Goal: Task Accomplishment & Management: Use online tool/utility

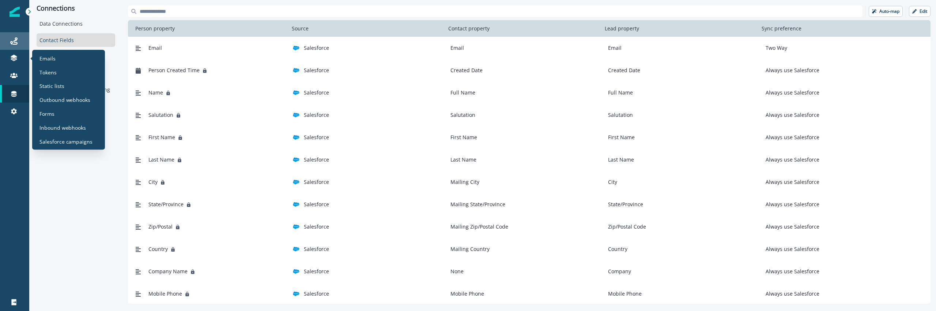
click at [14, 39] on icon at bounding box center [13, 40] width 7 height 7
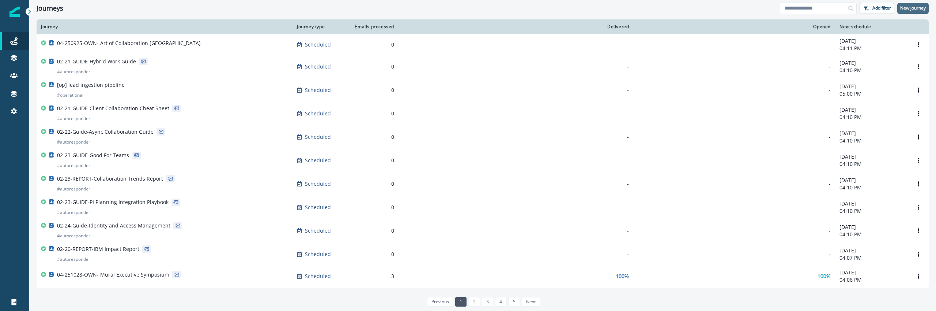
click at [920, 11] on p "New journey" at bounding box center [914, 7] width 26 height 5
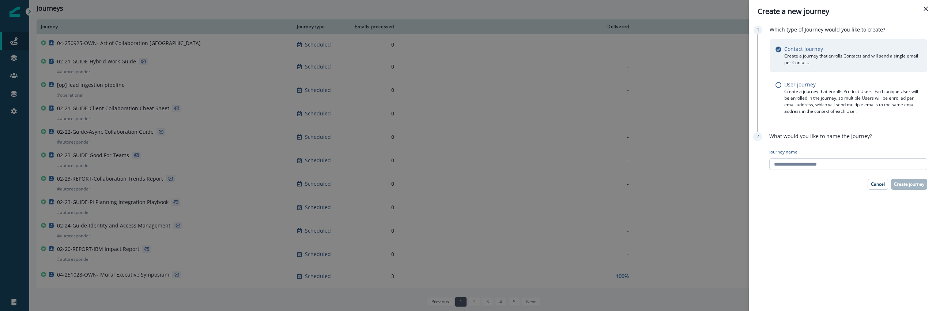
click at [818, 167] on input "Journey name" at bounding box center [849, 164] width 158 height 12
type input "**********"
click at [900, 183] on p "Create journey" at bounding box center [909, 183] width 30 height 5
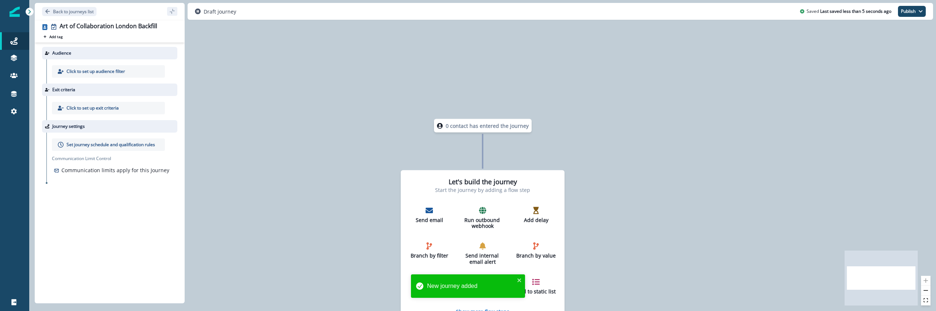
click at [121, 69] on p "Click to set up audience filter" at bounding box center [96, 71] width 59 height 7
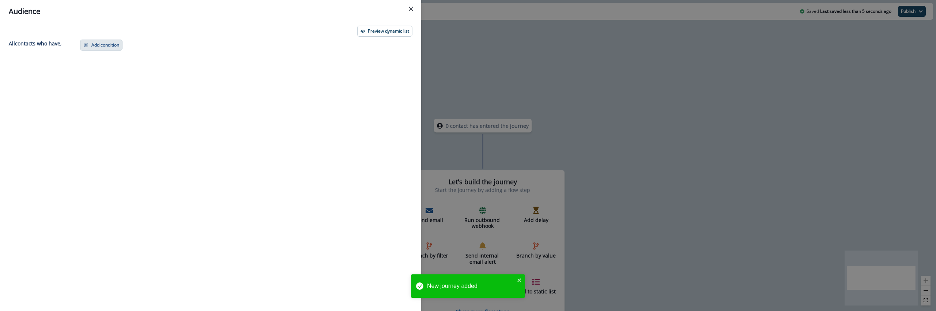
click at [100, 48] on button "Add condition" at bounding box center [101, 45] width 42 height 11
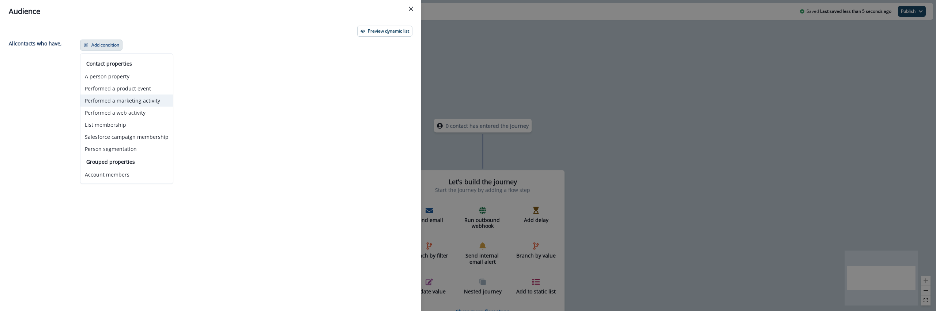
click at [143, 99] on button "Performed a marketing activity" at bounding box center [126, 100] width 93 height 12
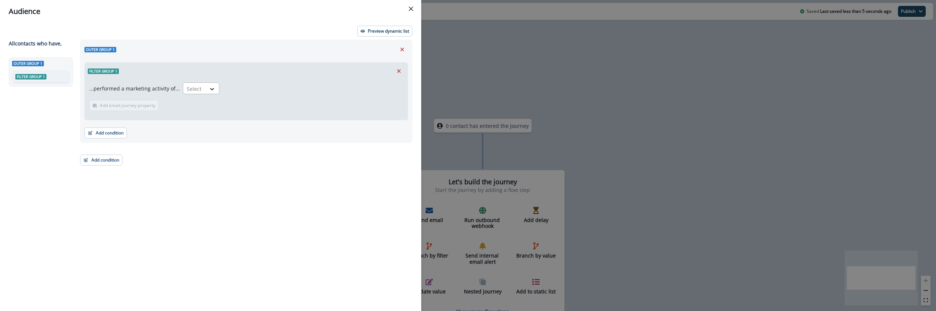
click at [196, 85] on div at bounding box center [194, 88] width 15 height 9
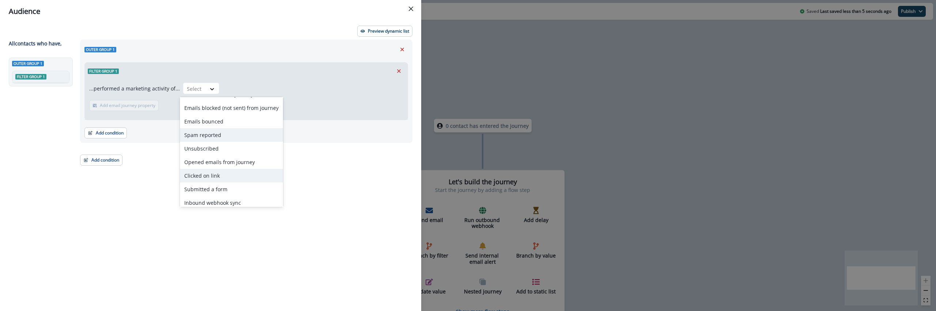
scroll to position [29, 0]
click at [224, 184] on div "Submitted a form" at bounding box center [231, 185] width 103 height 14
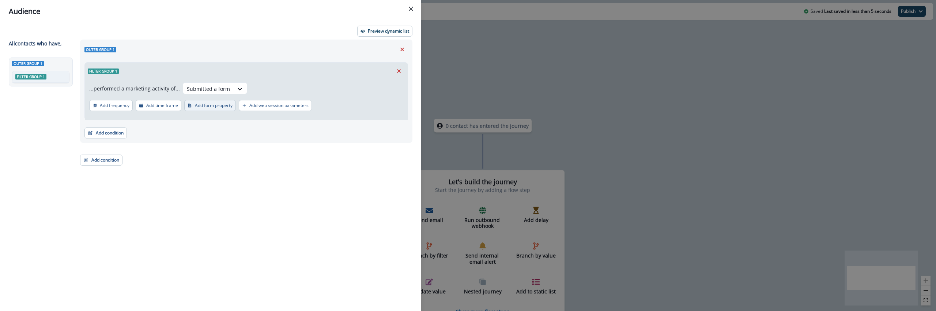
click at [213, 109] on button "Add form property" at bounding box center [210, 105] width 52 height 11
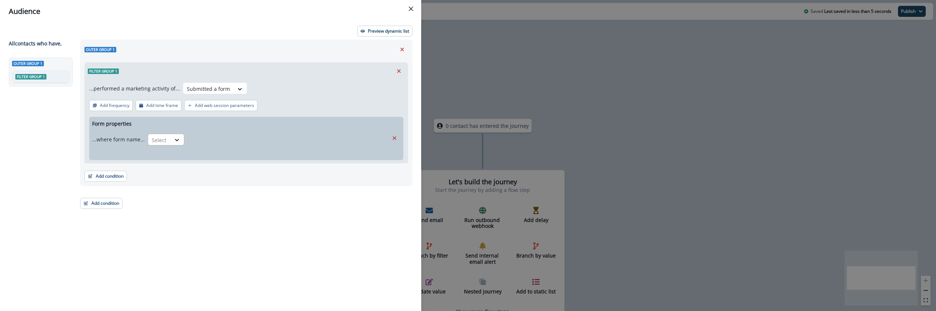
click at [168, 141] on div "Select" at bounding box center [159, 140] width 23 height 12
click at [166, 154] on div "is" at bounding box center [164, 157] width 37 height 14
click at [199, 144] on div "Select" at bounding box center [237, 140] width 99 height 12
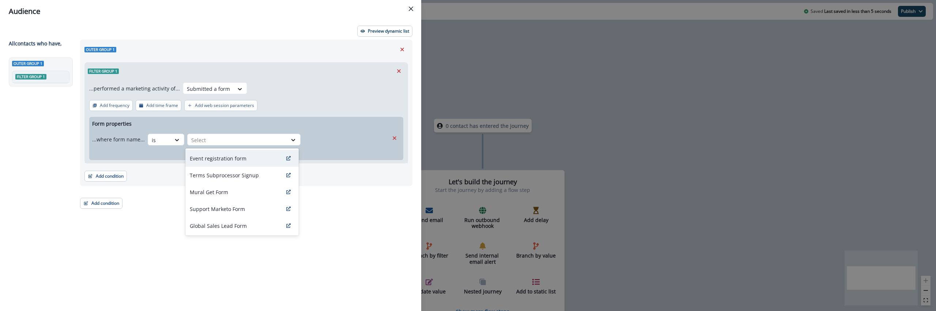
click at [217, 156] on p "Event registration form" at bounding box center [218, 158] width 57 height 8
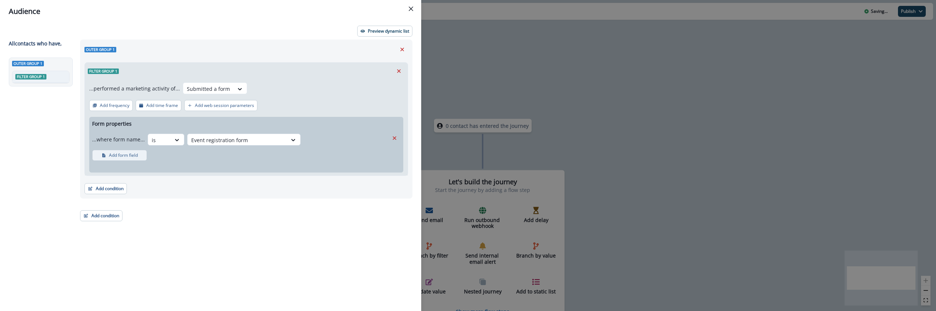
click at [135, 157] on p "Add form field" at bounding box center [123, 155] width 29 height 5
click at [174, 154] on div "Select" at bounding box center [167, 156] width 23 height 12
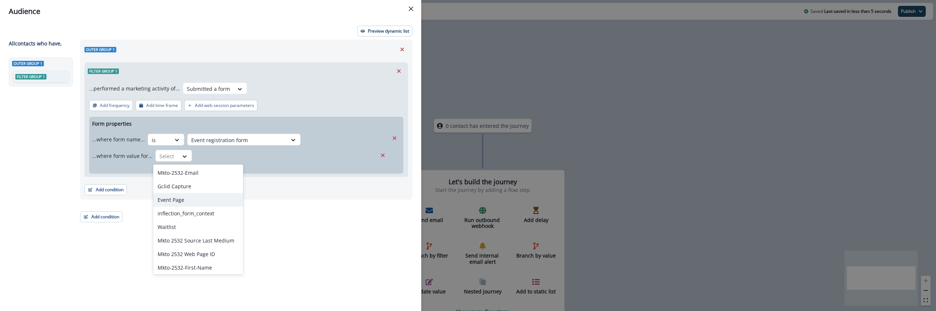
click at [192, 200] on div "Event Page" at bounding box center [198, 200] width 90 height 14
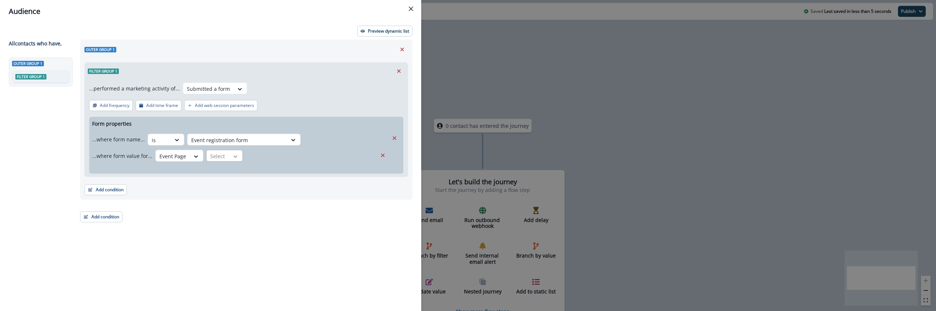
click at [232, 154] on icon at bounding box center [235, 156] width 7 height 7
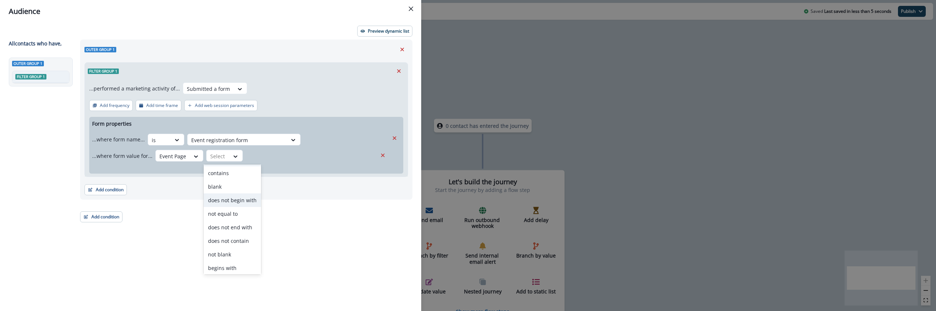
scroll to position [0, 0]
click at [228, 183] on div "contains" at bounding box center [232, 186] width 57 height 14
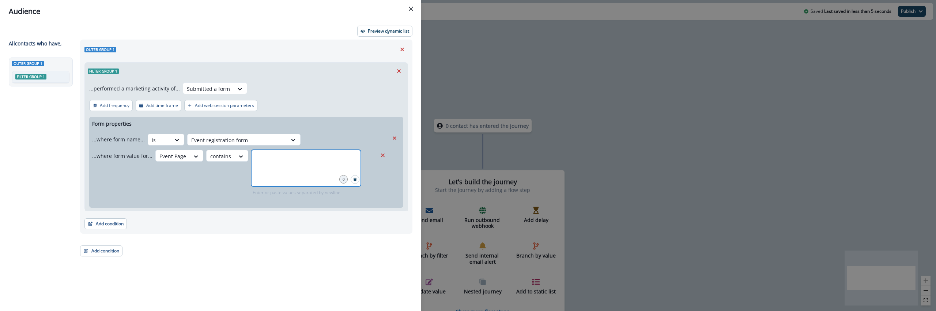
click at [275, 161] on input "text" at bounding box center [306, 158] width 108 height 15
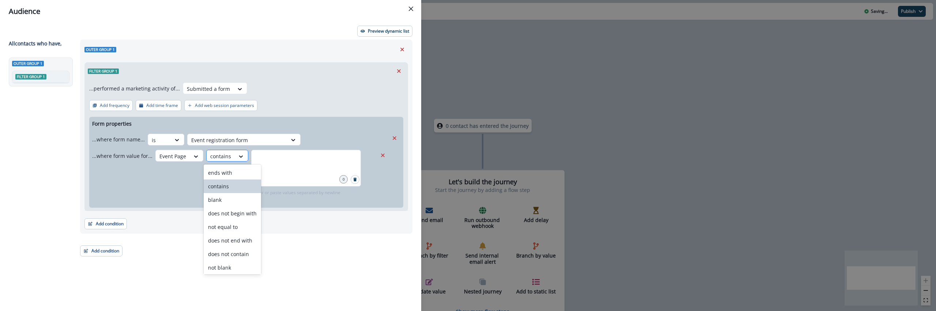
click at [221, 161] on div "contains" at bounding box center [221, 156] width 28 height 12
click at [237, 263] on div "equal to" at bounding box center [232, 266] width 57 height 14
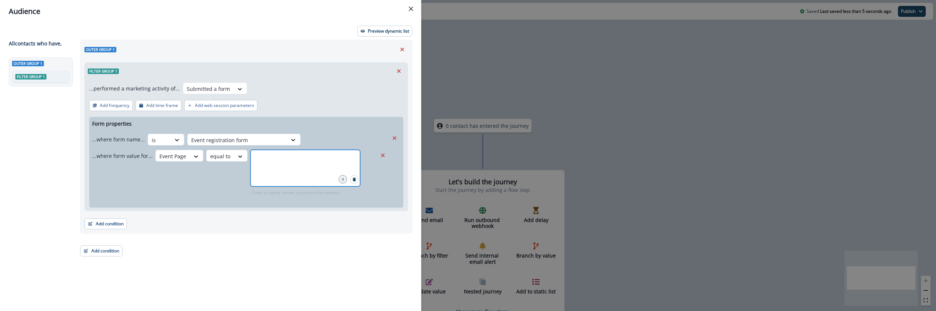
click at [271, 160] on input "text" at bounding box center [306, 158] width 108 height 15
click at [185, 183] on div "...where form value for... Event Page equal to 0 Enter or paste values separate…" at bounding box center [234, 173] width 285 height 46
click at [166, 153] on div at bounding box center [172, 155] width 27 height 9
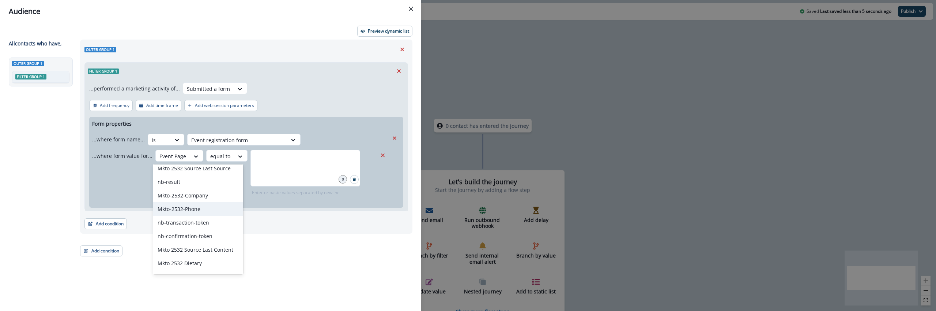
scroll to position [168, 0]
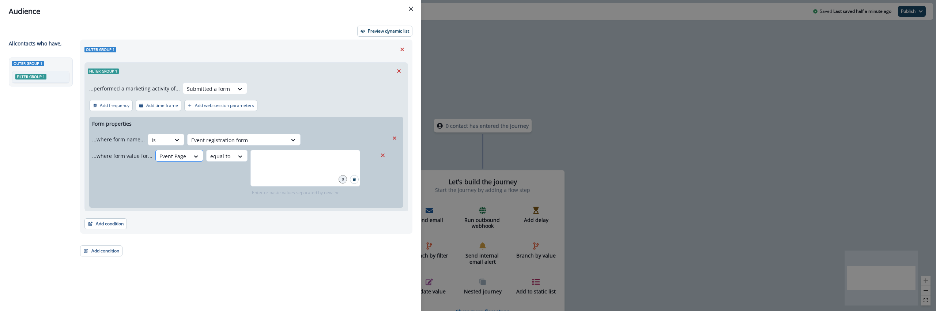
click at [180, 161] on div "Event Page" at bounding box center [173, 156] width 34 height 12
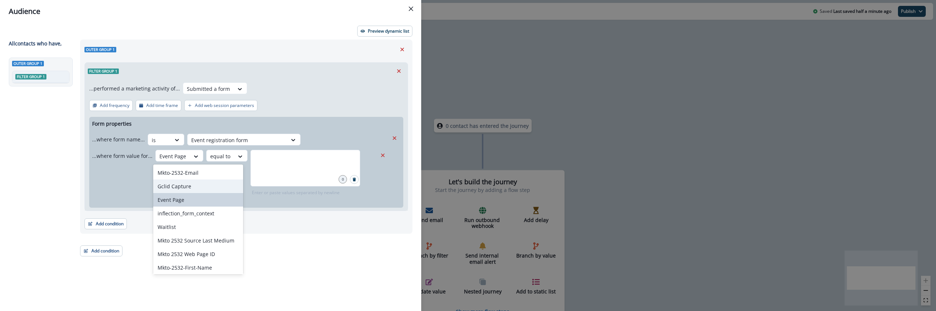
scroll to position [259, 0]
click at [168, 160] on div at bounding box center [172, 155] width 27 height 9
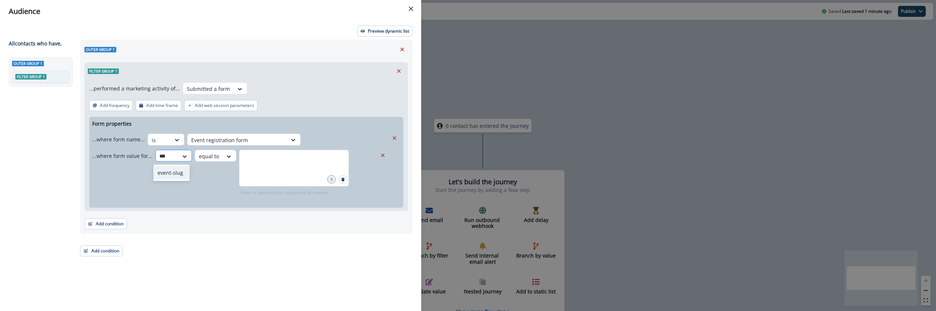
type input "****"
click at [173, 174] on div "event-slug" at bounding box center [171, 173] width 37 height 14
click at [272, 167] on div at bounding box center [304, 168] width 110 height 37
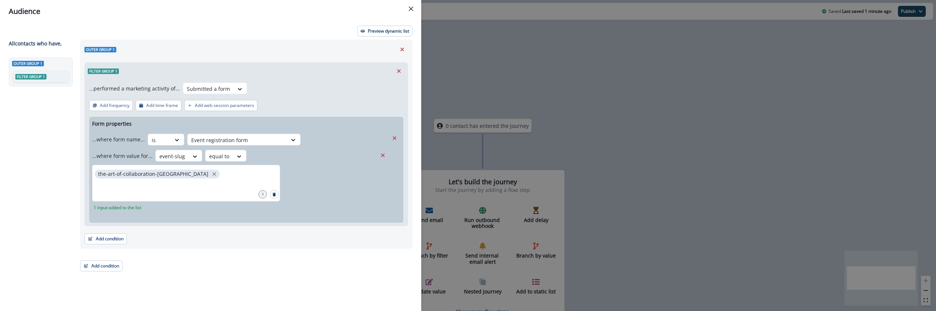
click at [242, 286] on div "Preview dynamic list All contact s who have, Outer group 1 Filter group 1 Outer…" at bounding box center [210, 167] width 421 height 288
click at [379, 32] on p "Preview dynamic list" at bounding box center [388, 31] width 41 height 5
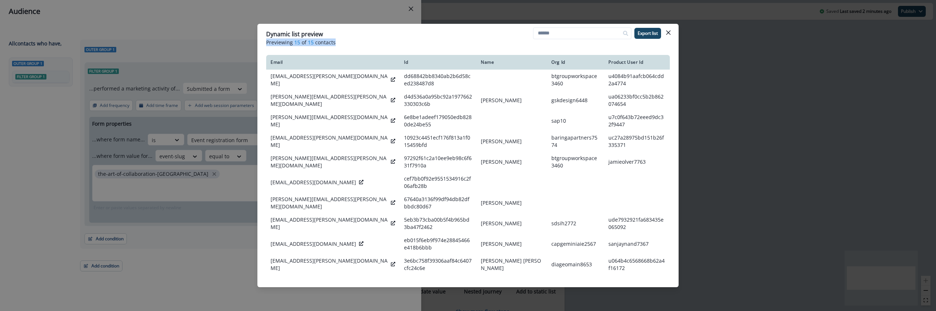
drag, startPoint x: 363, startPoint y: 31, endPoint x: 425, endPoint y: 45, distance: 64.4
click at [425, 45] on header "Dynamic list preview Previewing 15 of 15 contacts Export list" at bounding box center [468, 38] width 421 height 28
click at [425, 45] on p "Previewing 15 of 15 contacts" at bounding box center [468, 42] width 404 height 8
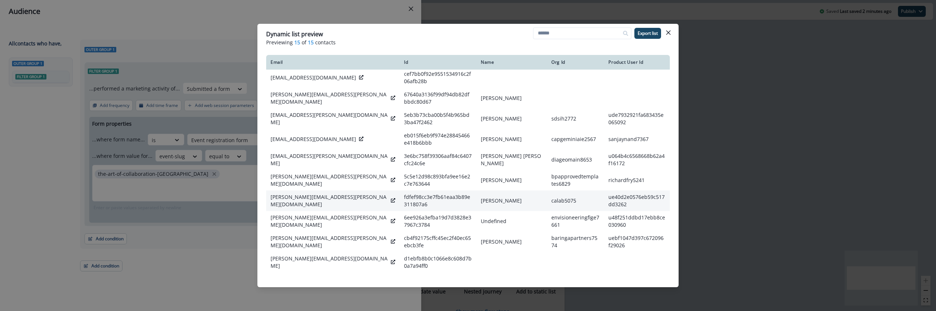
scroll to position [0, 0]
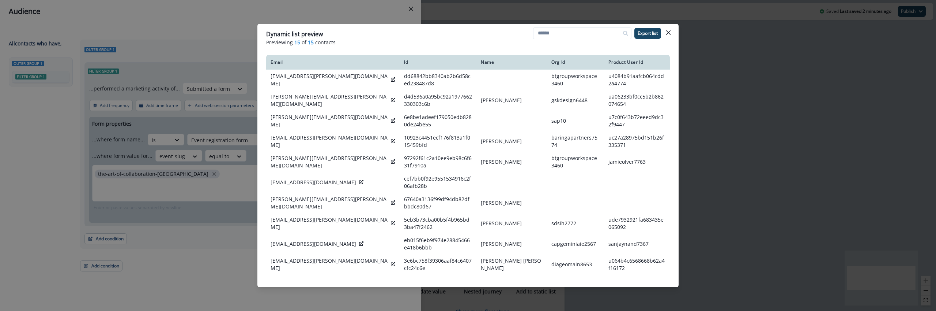
click at [104, 173] on div "Dynamic list preview Previewing 15 of 15 contacts Export list Email Id Name Org…" at bounding box center [468, 155] width 936 height 311
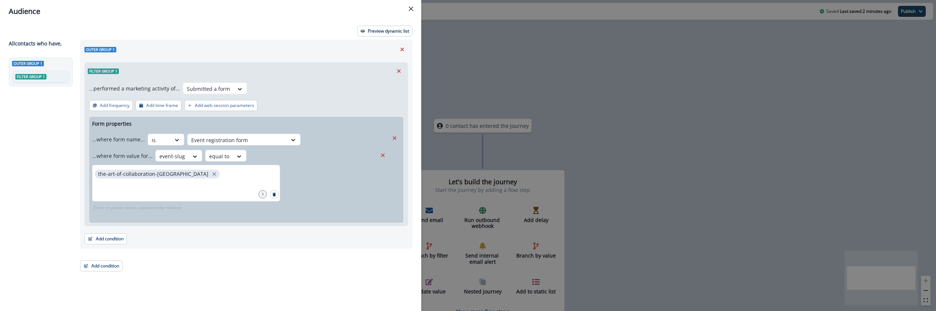
click at [590, 90] on div "Audience Preview dynamic list All contact s who have, Outer group 1 Filter grou…" at bounding box center [468, 155] width 936 height 311
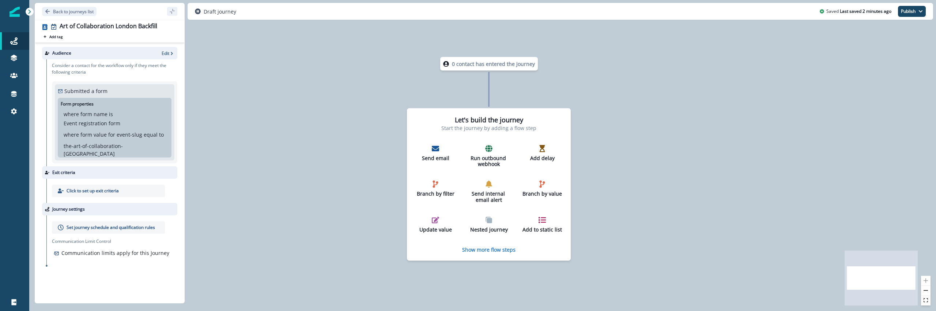
click at [492, 254] on div "Let's build the journey Start the journey by adding a flow step Send email Run …" at bounding box center [489, 184] width 164 height 152
click at [492, 253] on div "Let's build the journey Start the journey by adding a flow step Send email Run …" at bounding box center [489, 184] width 164 height 152
click at [492, 250] on p "Show more flow steps" at bounding box center [488, 248] width 53 height 7
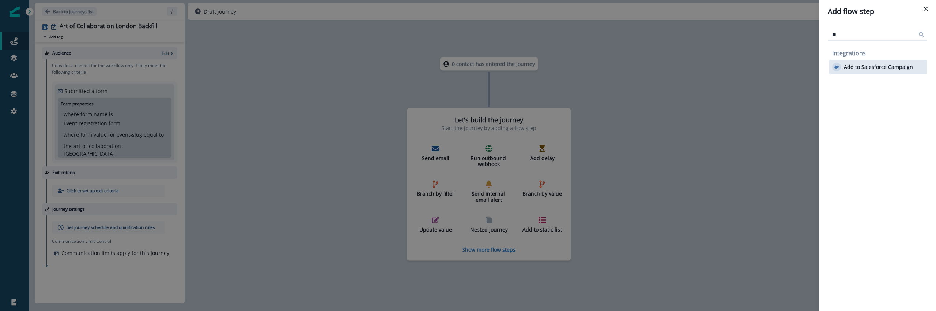
type input "**"
click at [872, 65] on p "Add to Salesforce Campaign" at bounding box center [878, 67] width 69 height 6
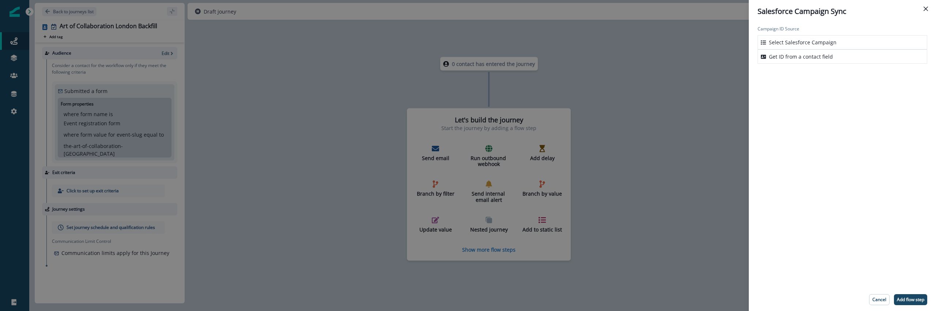
click at [805, 40] on p "Select Salesforce Campaign" at bounding box center [803, 42] width 68 height 8
click at [804, 84] on div at bounding box center [836, 85] width 149 height 9
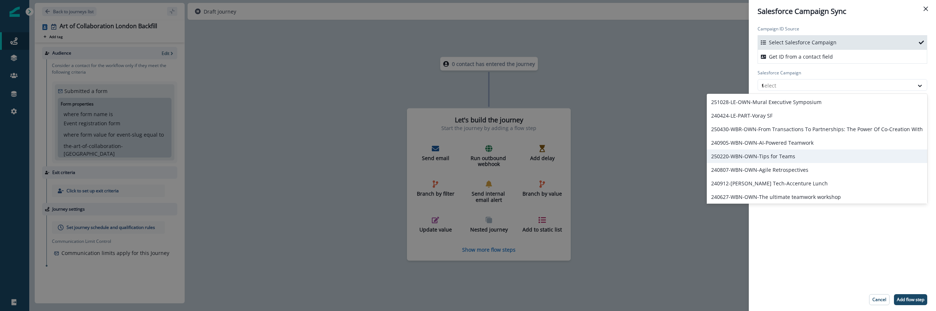
type input "***"
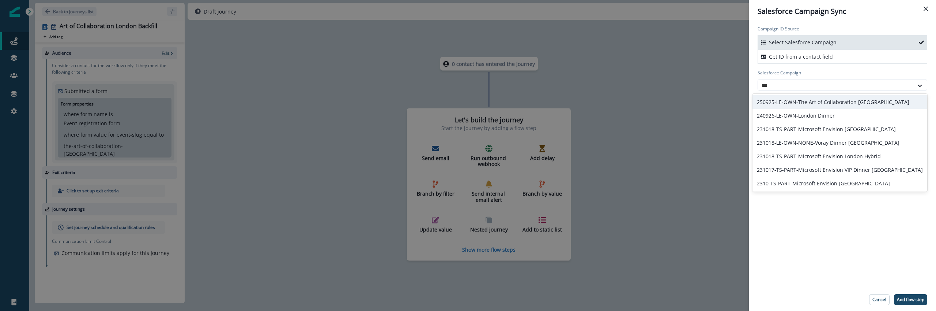
click at [848, 102] on div "250925-LE-OWN-The Art of Collaboration [GEOGRAPHIC_DATA]" at bounding box center [840, 102] width 175 height 14
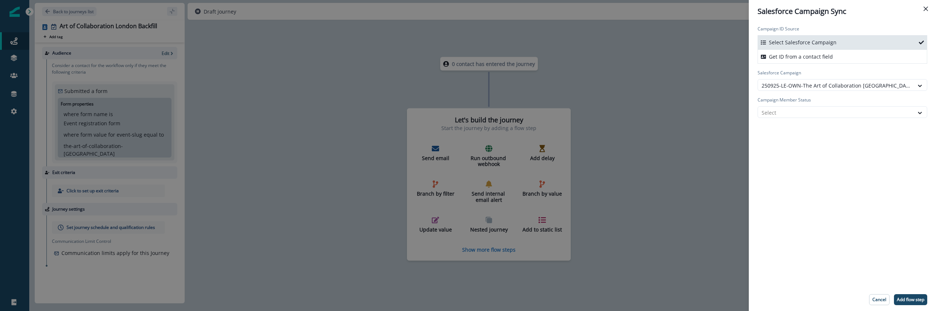
click at [844, 162] on div "Campaign ID Source Select Salesforce Campaign Get ID from a contact field Sales…" at bounding box center [842, 155] width 187 height 265
click at [804, 106] on div "Select" at bounding box center [836, 112] width 156 height 12
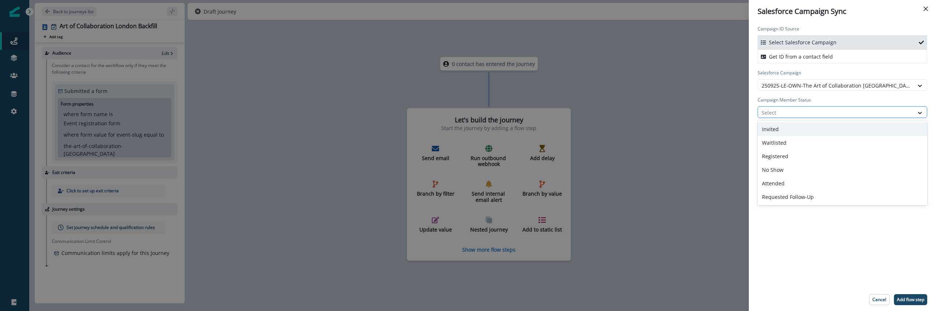
click at [815, 117] on div "Select" at bounding box center [836, 112] width 156 height 12
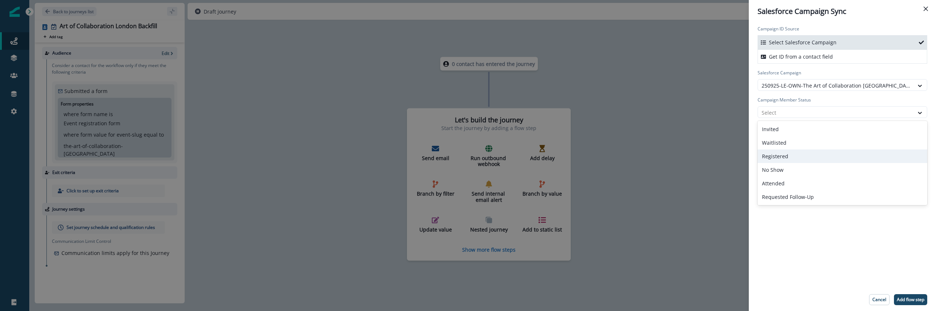
click at [813, 158] on div "Registered" at bounding box center [843, 156] width 170 height 14
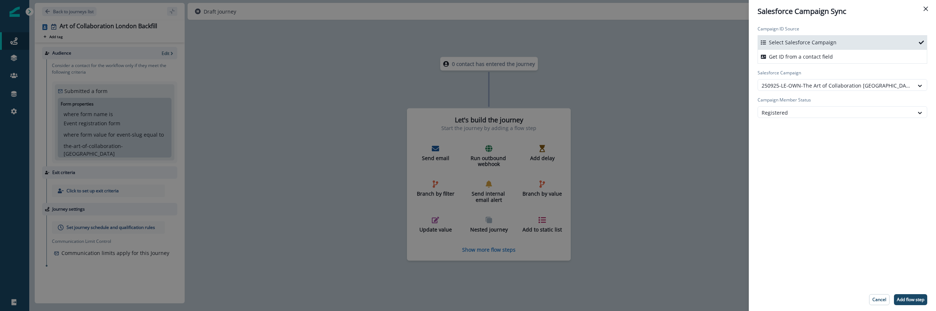
click at [812, 179] on div "Campaign ID Source Select Salesforce Campaign Get ID from a contact field Sales…" at bounding box center [842, 155] width 187 height 265
click at [864, 202] on div "Campaign ID Source Select Salesforce Campaign Get ID from a contact field Sales…" at bounding box center [842, 155] width 187 height 265
click at [911, 298] on p "Add flow step" at bounding box center [910, 299] width 27 height 5
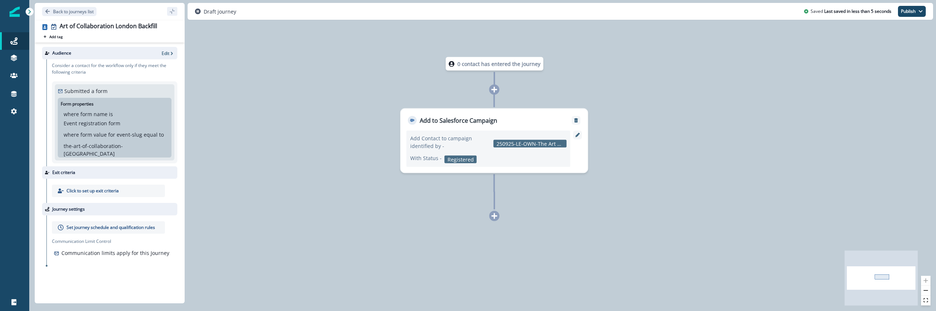
click at [334, 209] on div "0 contact has entered the journey Add to Salesforce Campaign Add Contact to cam…" at bounding box center [482, 155] width 907 height 311
click at [121, 61] on div "Consider a contact for the workflow only if they meet the following criteria Su…" at bounding box center [111, 112] width 131 height 107
click at [164, 48] on div "Audience Edit" at bounding box center [109, 53] width 135 height 12
click at [165, 53] on p "Edit" at bounding box center [166, 53] width 8 height 6
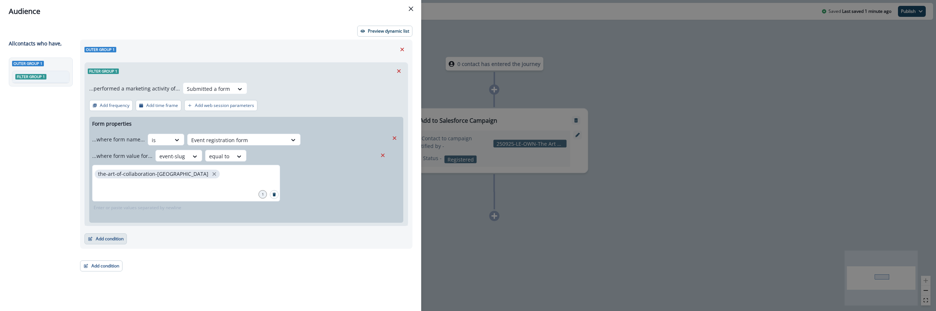
click at [109, 240] on button "Add condition" at bounding box center [106, 238] width 42 height 11
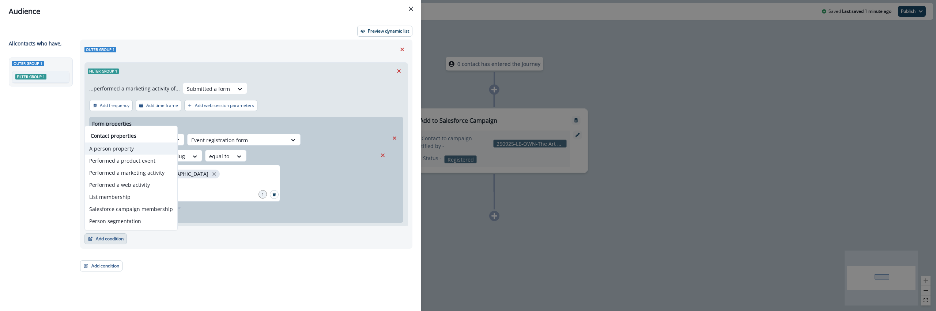
click at [114, 144] on button "A person property" at bounding box center [131, 148] width 93 height 12
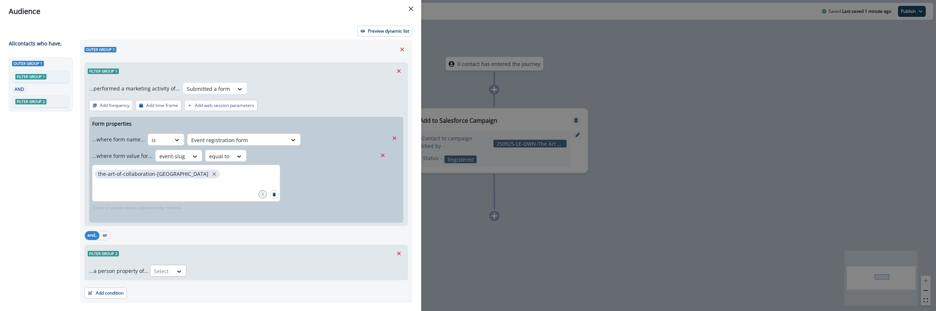
click at [160, 269] on div at bounding box center [161, 270] width 15 height 9
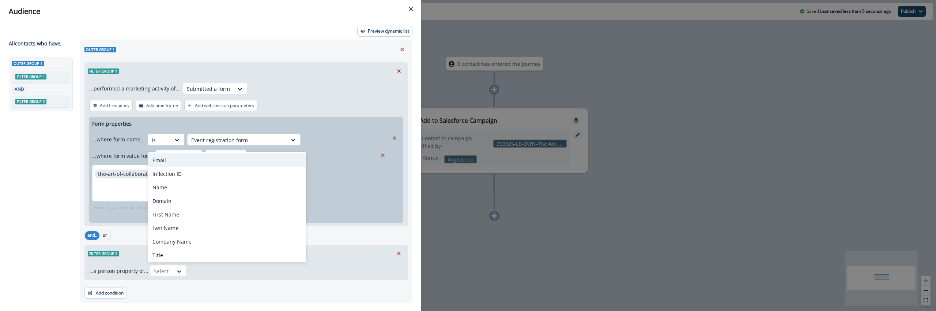
click at [177, 161] on div "Email" at bounding box center [227, 160] width 158 height 14
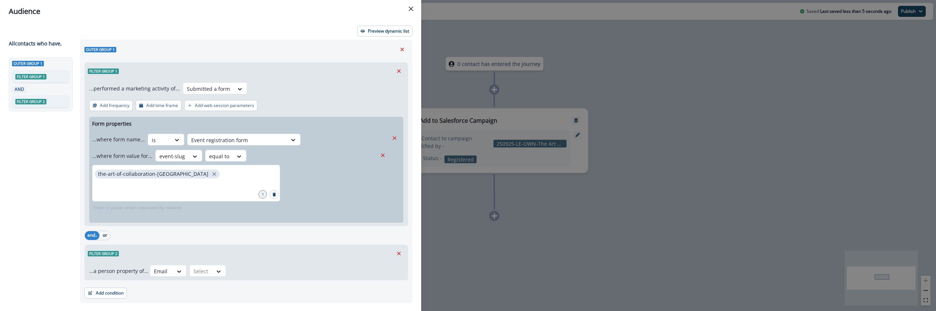
click at [211, 280] on div "Outer group 1 Filter group 1 ...performed a marketing activity of... Submitted …" at bounding box center [246, 171] width 333 height 263
click at [213, 271] on div at bounding box center [219, 270] width 12 height 7
click at [218, 207] on div "not equal to" at bounding box center [216, 205] width 57 height 14
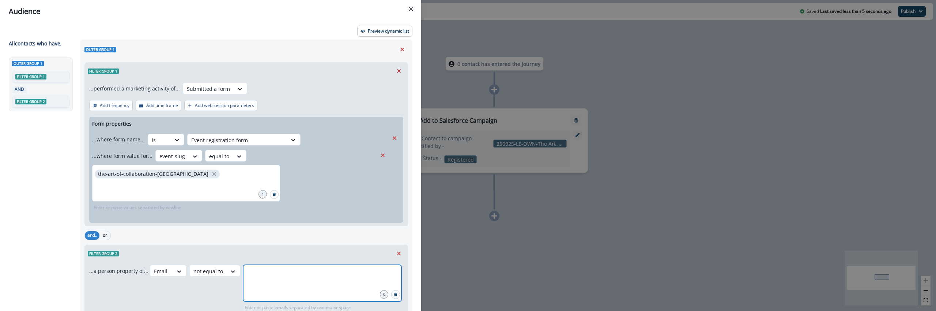
click at [273, 279] on input "text" at bounding box center [322, 273] width 156 height 15
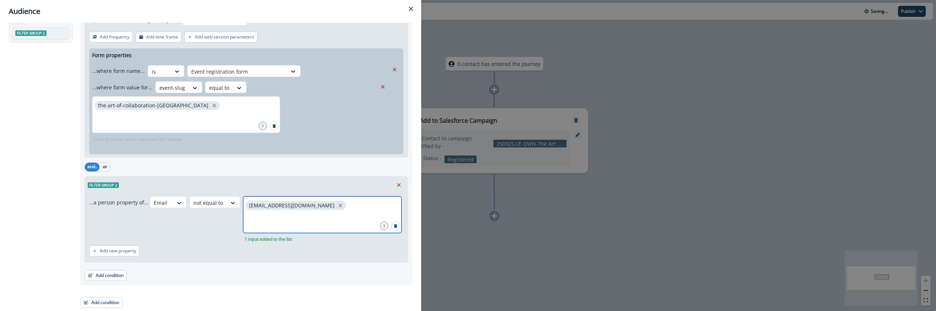
scroll to position [0, 0]
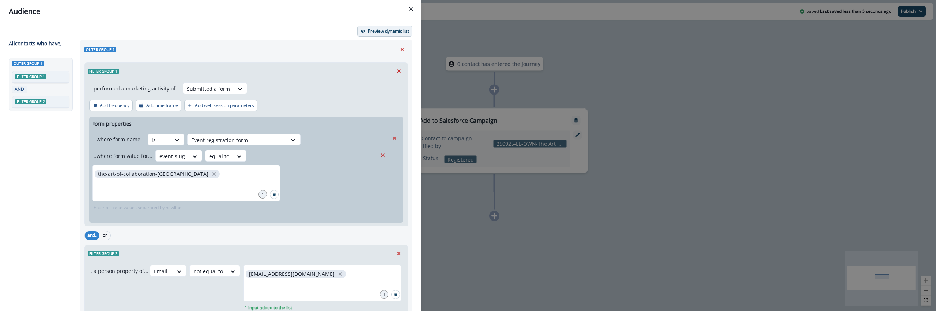
click at [378, 29] on p "Preview dynamic list" at bounding box center [388, 31] width 41 height 5
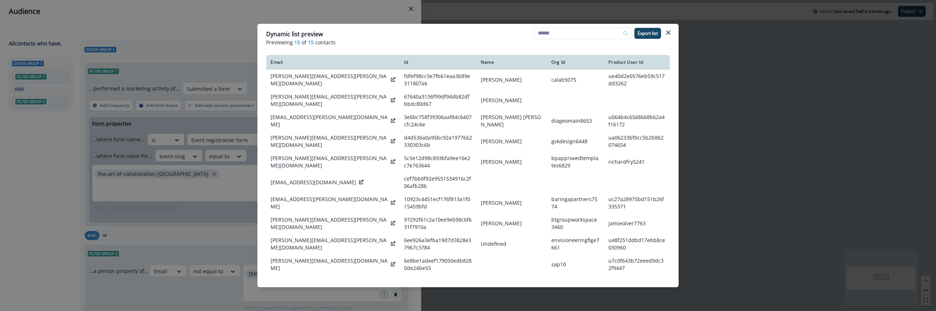
click at [695, 161] on div "Dynamic list preview Previewing 15 of 15 contacts Export list Email Id Name Org…" at bounding box center [468, 155] width 936 height 311
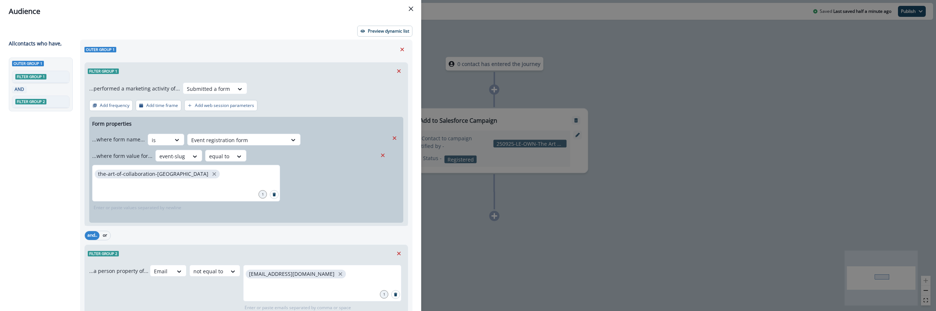
scroll to position [68, 0]
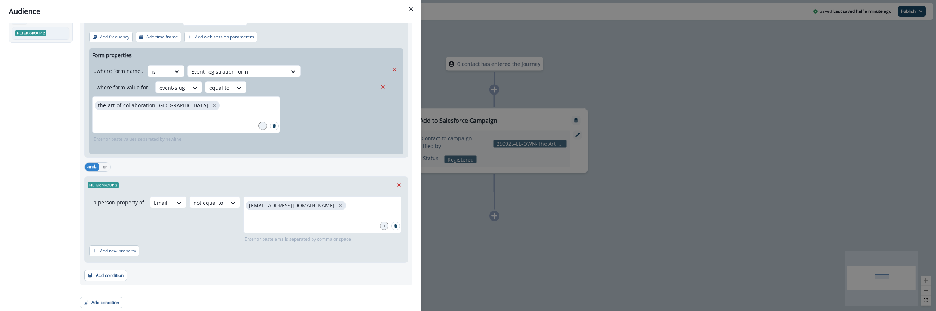
click at [478, 231] on div "Audience Preview dynamic list All contact s who have, Outer group 1 Filter grou…" at bounding box center [468, 155] width 936 height 311
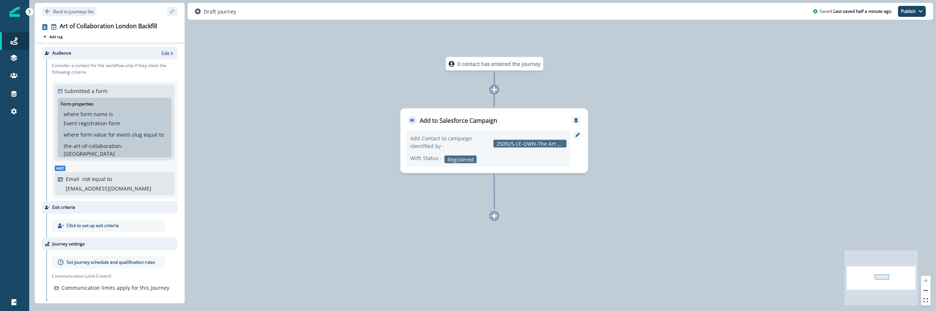
click at [126, 256] on div "Set journey schedule and qualification rules Communication Limit Control Commun…" at bounding box center [114, 274] width 125 height 37
click at [85, 240] on p "Journey settings" at bounding box center [68, 243] width 33 height 7
click at [91, 259] on p "Set journey schedule and qualification rules" at bounding box center [111, 262] width 89 height 7
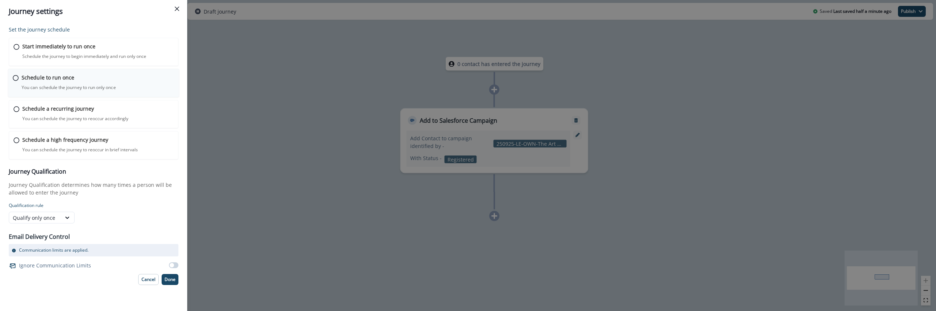
click at [98, 74] on div "Schedule to run once You can schedule the journey to run only once Journey is s…" at bounding box center [98, 82] width 153 height 17
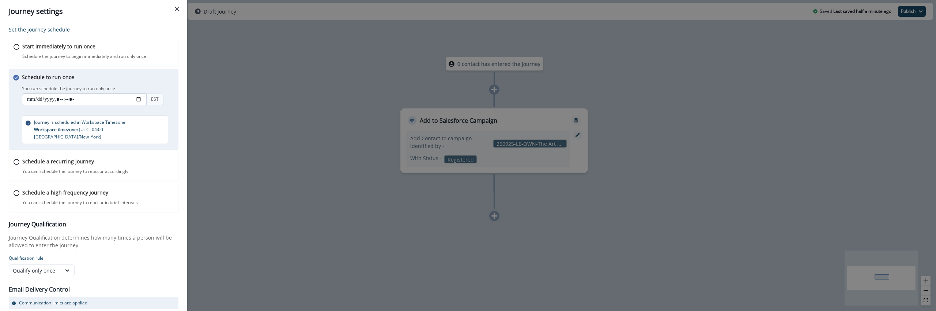
click at [140, 99] on input "datetime-local" at bounding box center [84, 99] width 125 height 12
type input "**********"
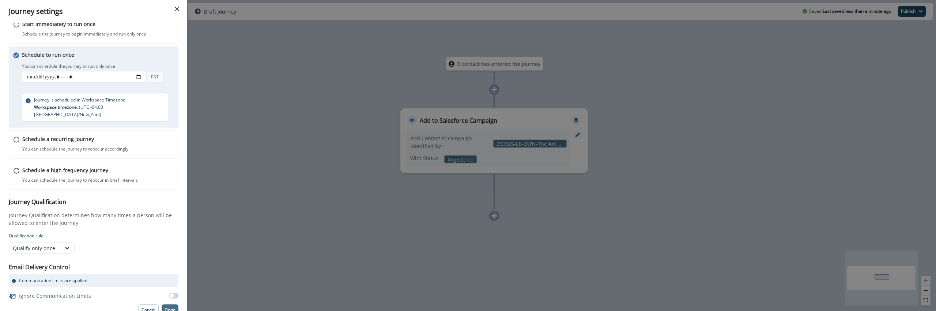
click at [170, 304] on button "Done" at bounding box center [170, 309] width 17 height 11
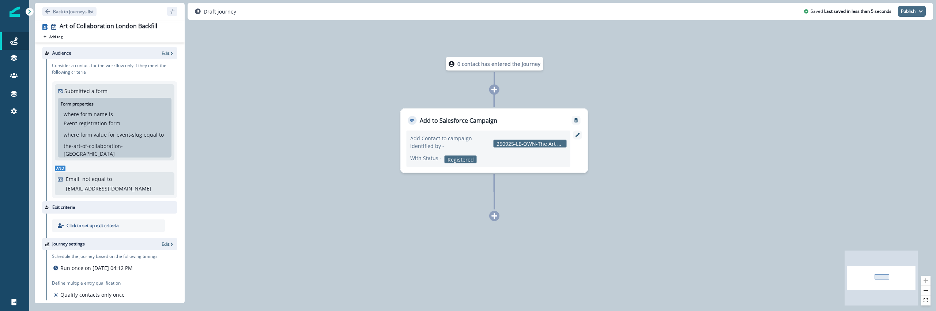
click at [918, 12] on button "Publish" at bounding box center [912, 11] width 28 height 11
click at [885, 29] on button "as active journey" at bounding box center [885, 29] width 81 height 13
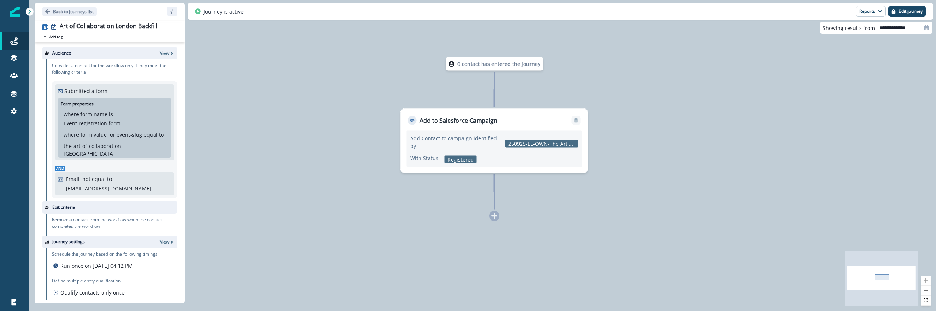
click at [259, 159] on div "0 contact has entered the journey Add to Salesforce Campaign Add Contact to cam…" at bounding box center [482, 155] width 907 height 311
click at [384, 233] on div "0 contact has entered the journey Add to Salesforce Campaign Add Contact to cam…" at bounding box center [482, 155] width 907 height 311
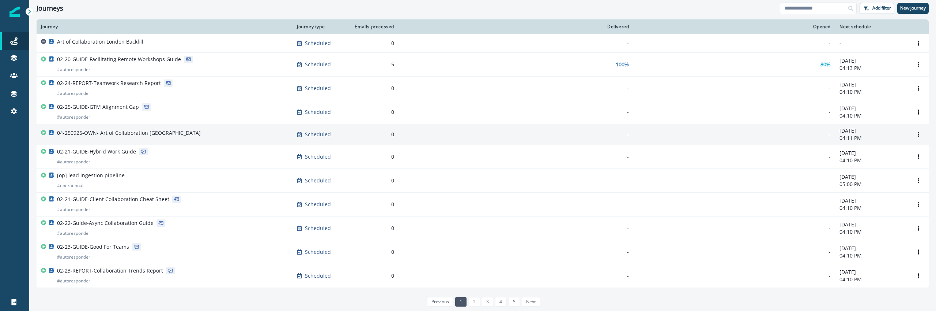
click at [150, 135] on p "04-250925-OWN- Art of Collaboration [GEOGRAPHIC_DATA]" at bounding box center [129, 132] width 144 height 7
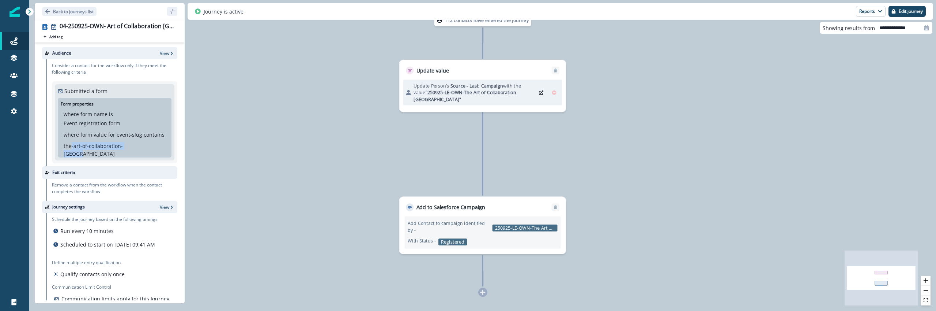
drag, startPoint x: 143, startPoint y: 145, endPoint x: 70, endPoint y: 146, distance: 72.8
click at [70, 146] on div "where form value for event-slug contains the-art-of-collaboration-[GEOGRAPHIC_D…" at bounding box center [115, 142] width 102 height 29
click at [61, 147] on div "where form name is Event registration form where form value for event-slug cont…" at bounding box center [115, 133] width 108 height 47
copy p "the-art-of-collaboration-[GEOGRAPHIC_DATA]"
click at [453, 231] on p "Add Contact to campaign identified by -" at bounding box center [449, 226] width 82 height 14
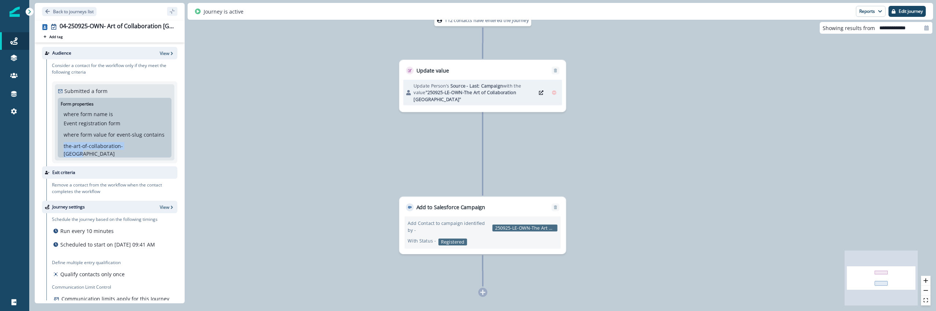
click at [317, 129] on div "112 contacts have entered the journey Update value Update Person's Source - Las…" at bounding box center [482, 155] width 907 height 311
click at [16, 46] on link "Journeys" at bounding box center [14, 41] width 29 height 18
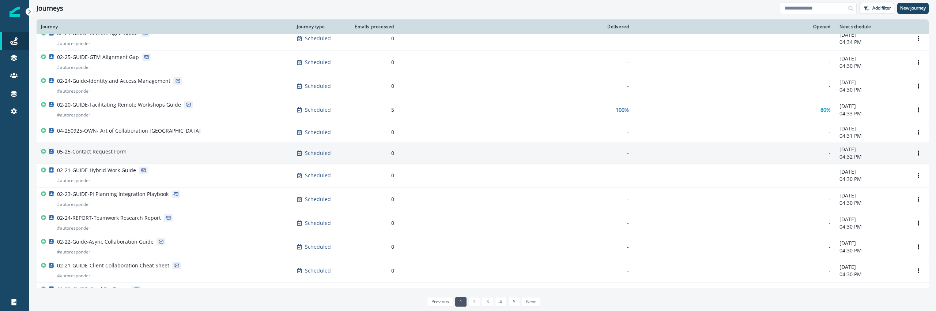
scroll to position [284, 0]
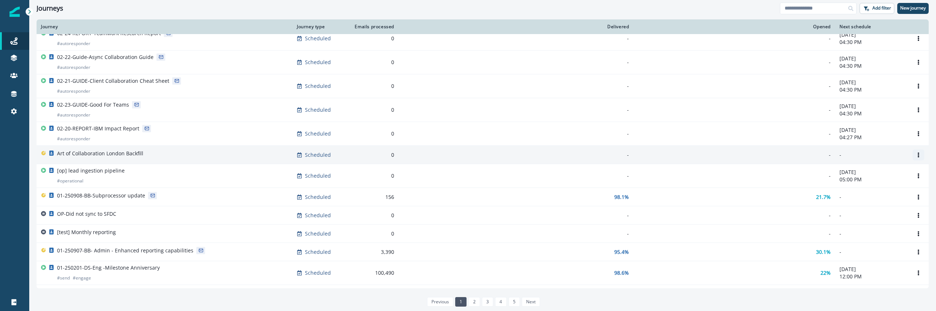
click at [920, 153] on icon "Options" at bounding box center [918, 154] width 5 height 5
click at [868, 194] on button "Remove" at bounding box center [883, 196] width 81 height 12
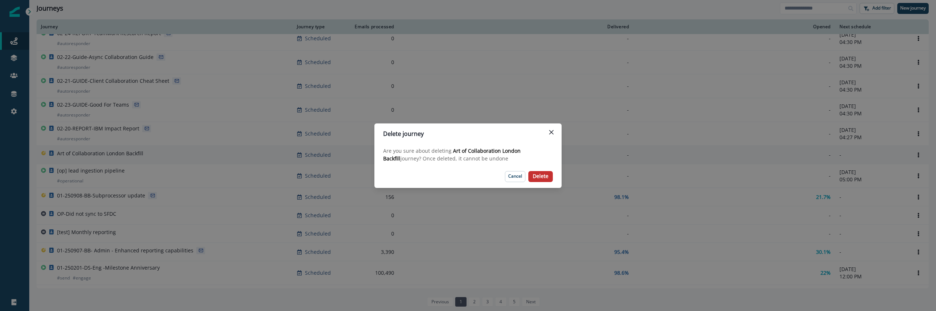
click at [550, 176] on button "Delete" at bounding box center [541, 176] width 25 height 11
